Goal: Information Seeking & Learning: Learn about a topic

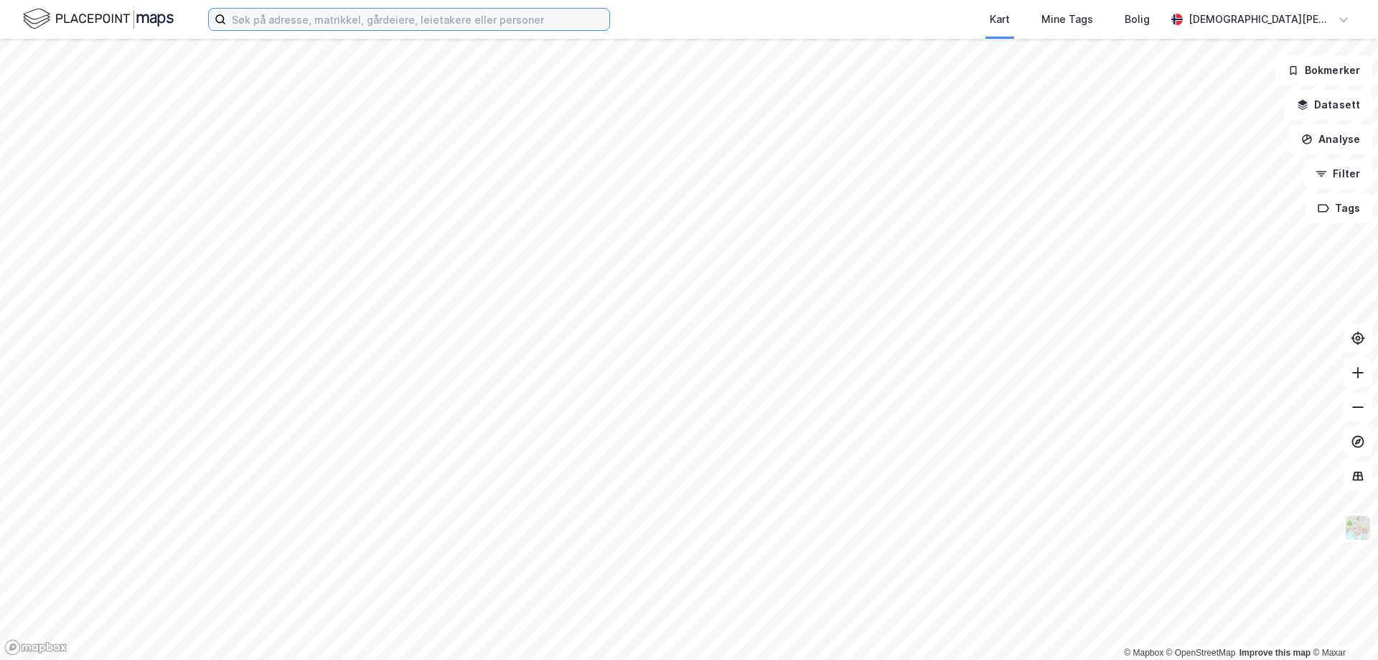
click at [263, 17] on input at bounding box center [417, 20] width 383 height 22
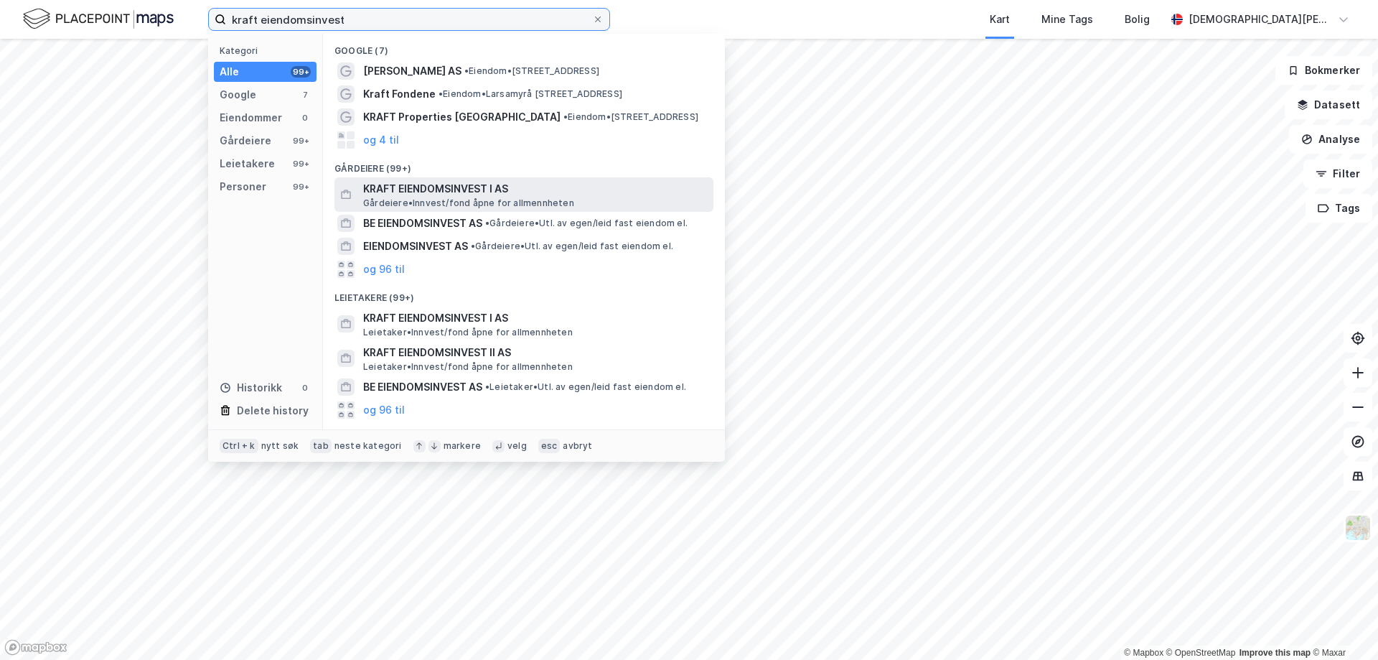
type input "kraft eiendomsinvest"
